Goal: Task Accomplishment & Management: Use online tool/utility

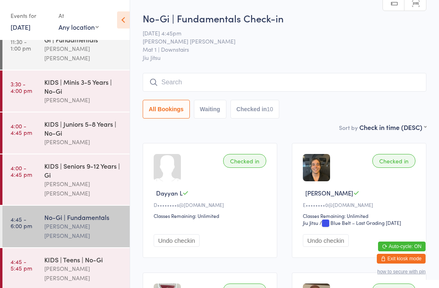
scroll to position [54, 0]
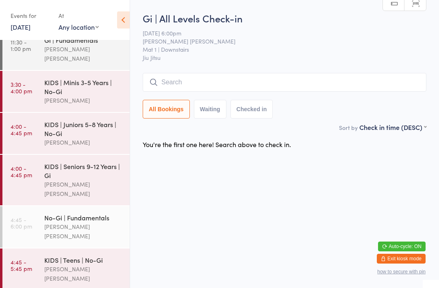
click at [26, 250] on link "4:45 - 5:45 pm KIDS | Teens | No-Gi [PERSON_NAME] [PERSON_NAME]" at bounding box center [65, 269] width 127 height 42
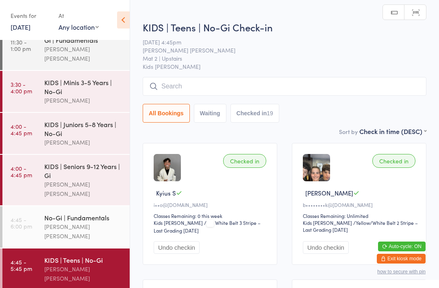
click at [324, 82] on input "search" at bounding box center [285, 86] width 284 height 19
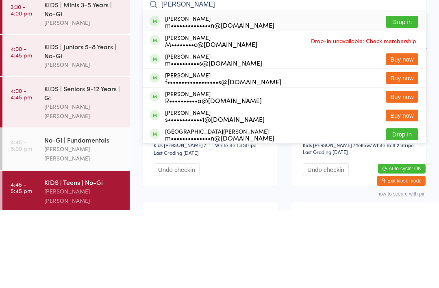
type input "[PERSON_NAME]"
click at [406, 94] on button "Drop in" at bounding box center [402, 100] width 33 height 12
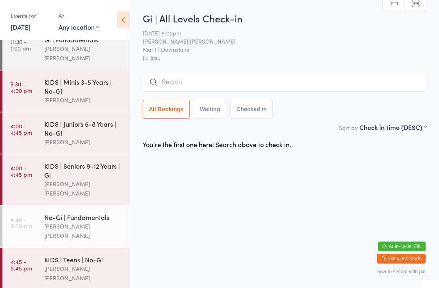
scroll to position [54, 0]
click at [243, 88] on input "search" at bounding box center [285, 82] width 284 height 19
click at [241, 83] on input "search" at bounding box center [285, 82] width 284 height 19
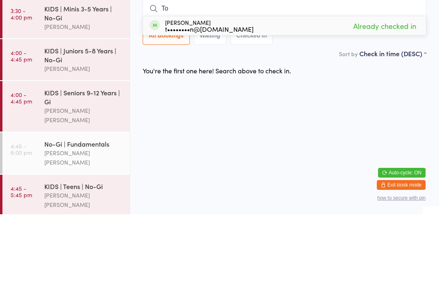
type input "T"
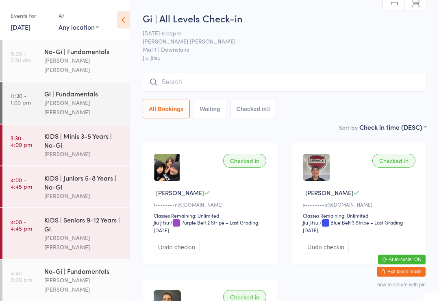
click at [235, 88] on input "search" at bounding box center [285, 82] width 284 height 19
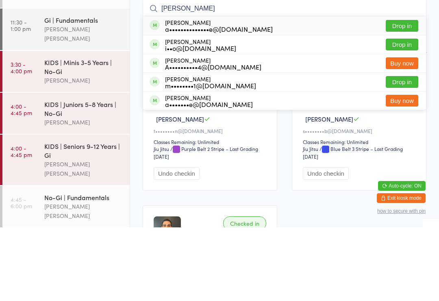
type input "Alan"
click at [409, 94] on button "Drop in" at bounding box center [402, 100] width 33 height 12
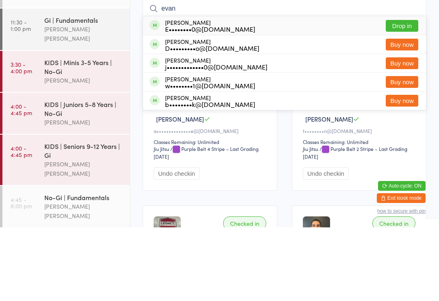
type input "evan"
click at [404, 94] on button "Drop in" at bounding box center [402, 100] width 33 height 12
